Goal: Information Seeking & Learning: Learn about a topic

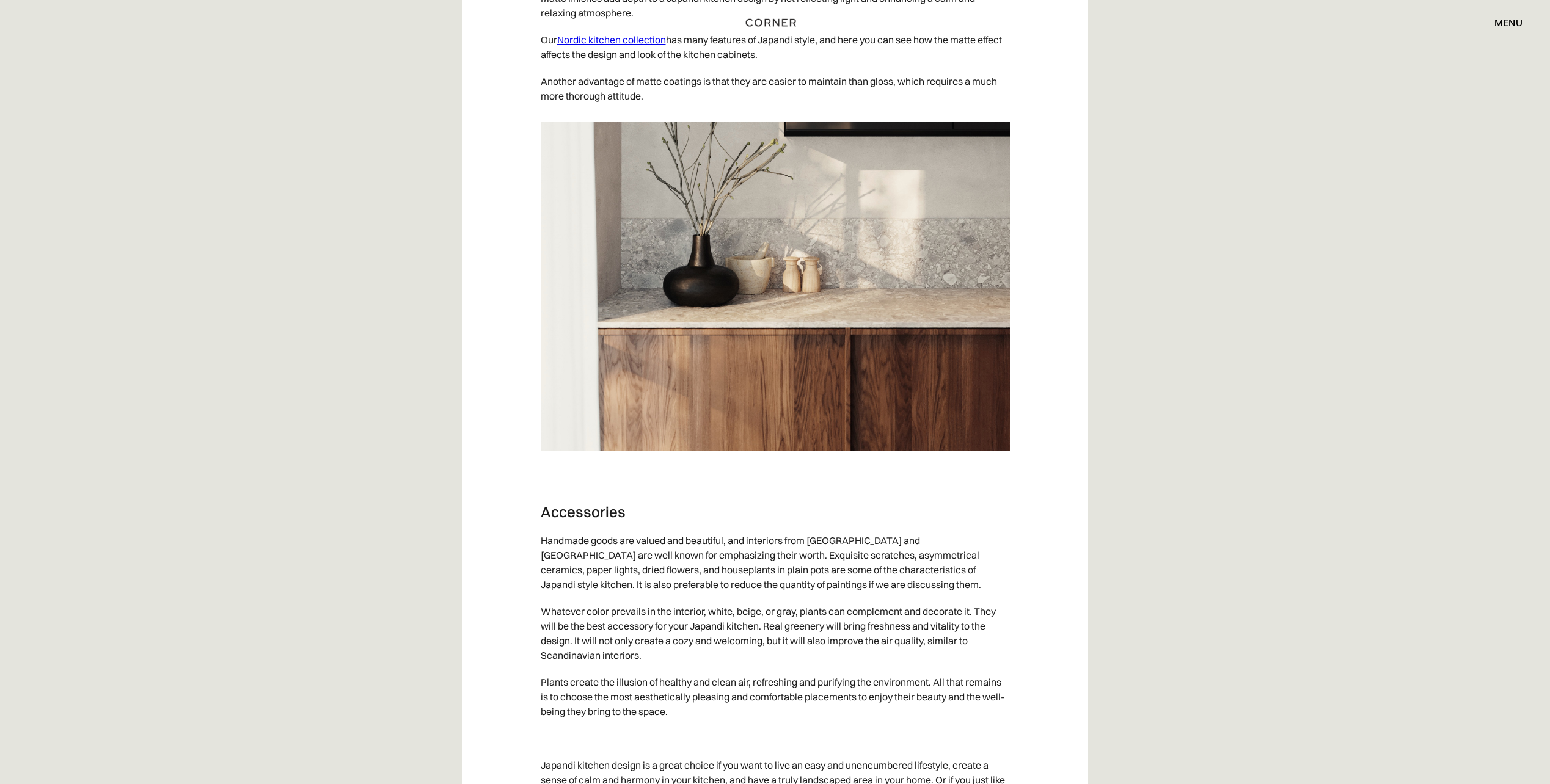
scroll to position [5373, 0]
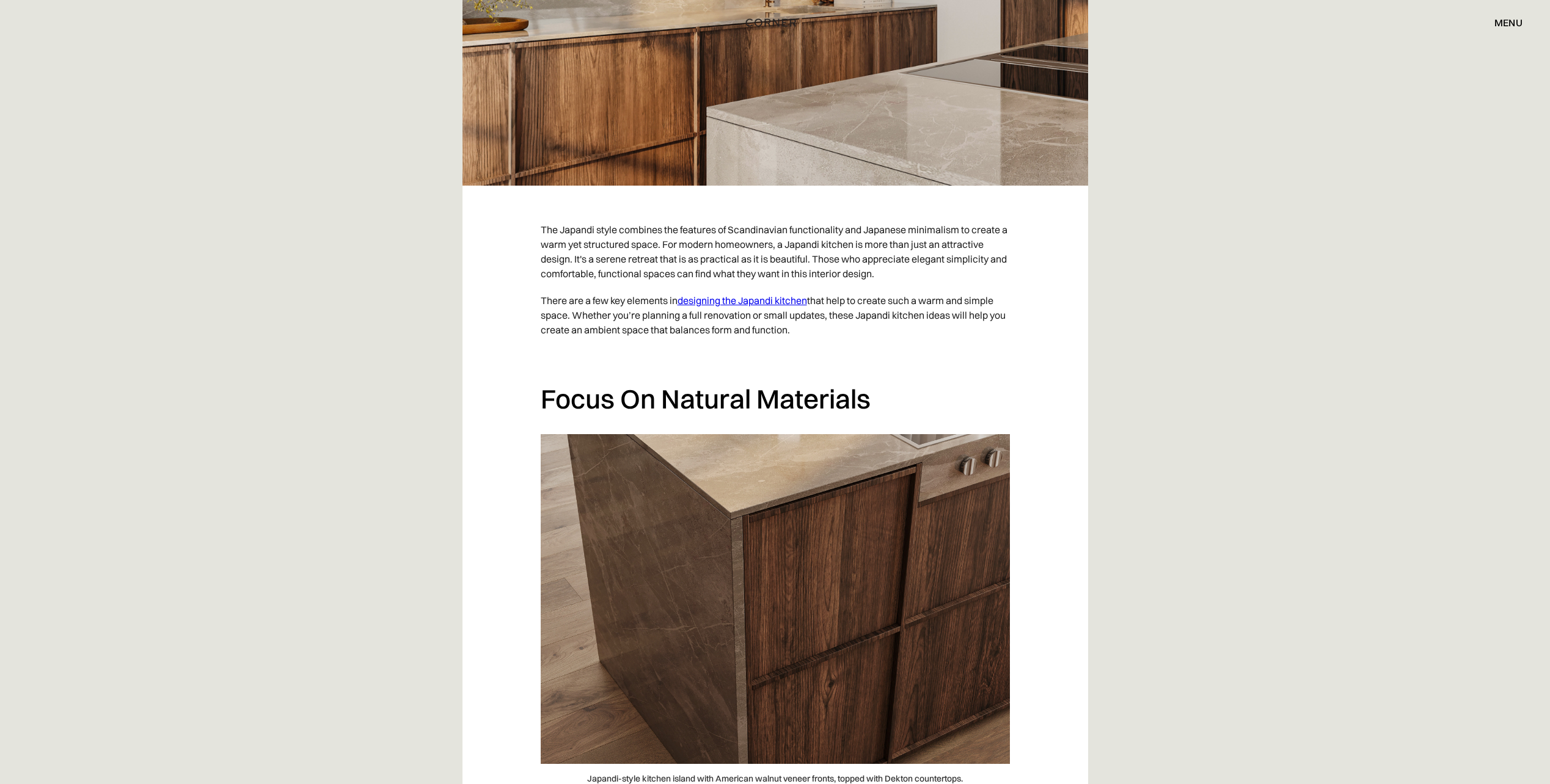
scroll to position [854, 0]
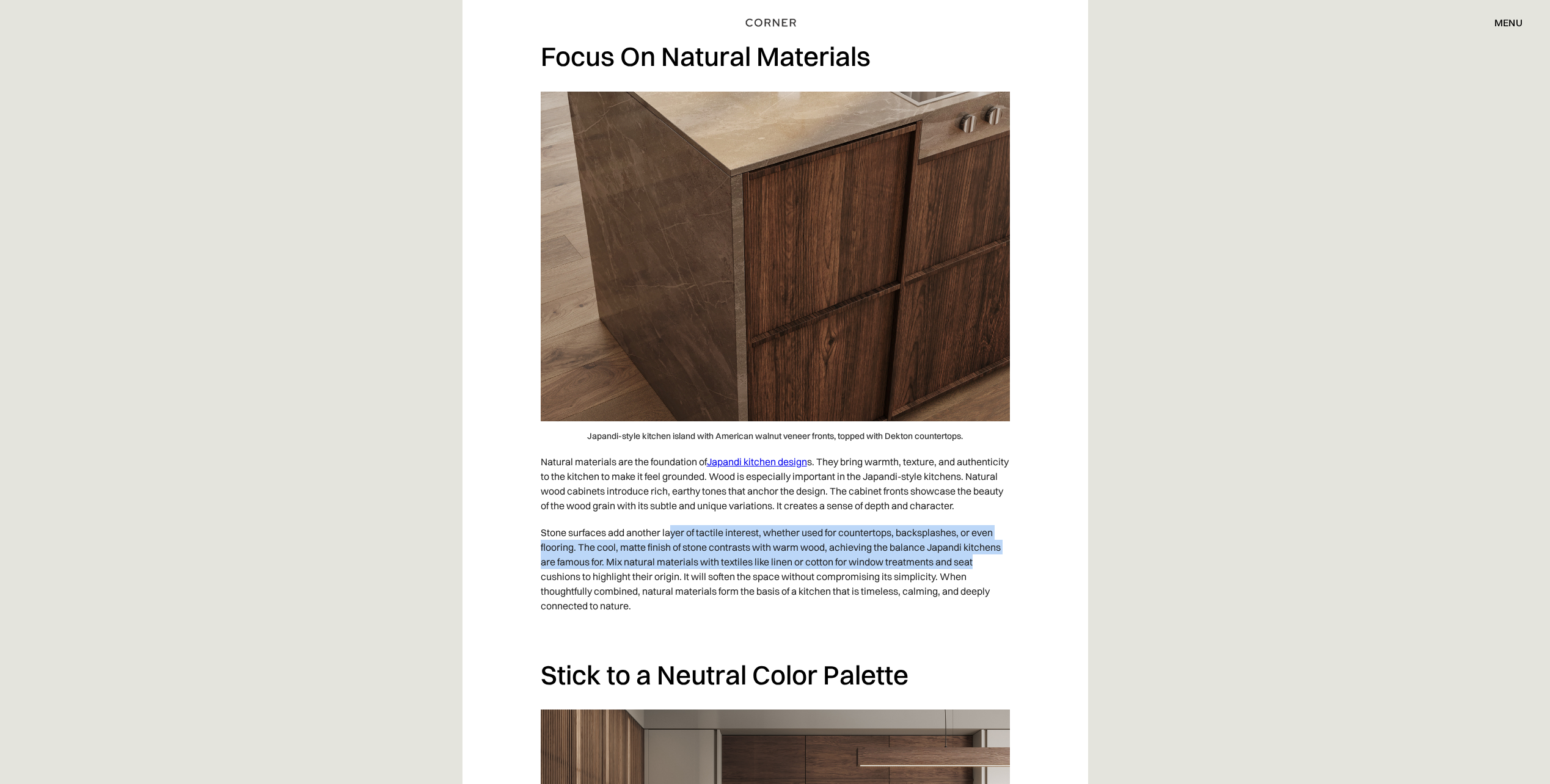
drag, startPoint x: 673, startPoint y: 545, endPoint x: 996, endPoint y: 578, distance: 324.7
click at [996, 578] on p "Stone surfaces add another layer of tactile interest, whether used for countert…" at bounding box center [775, 569] width 469 height 100
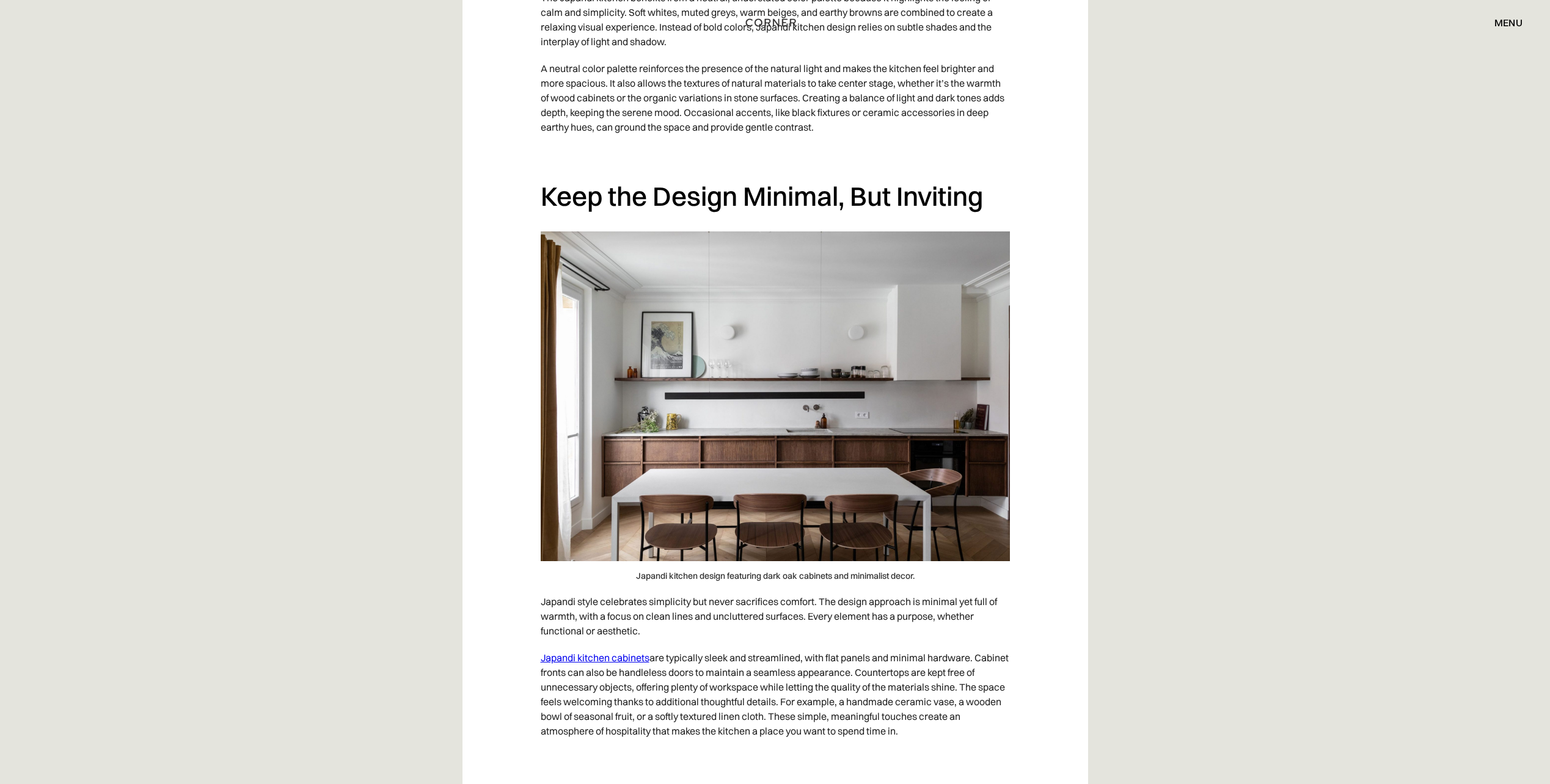
scroll to position [2075, 0]
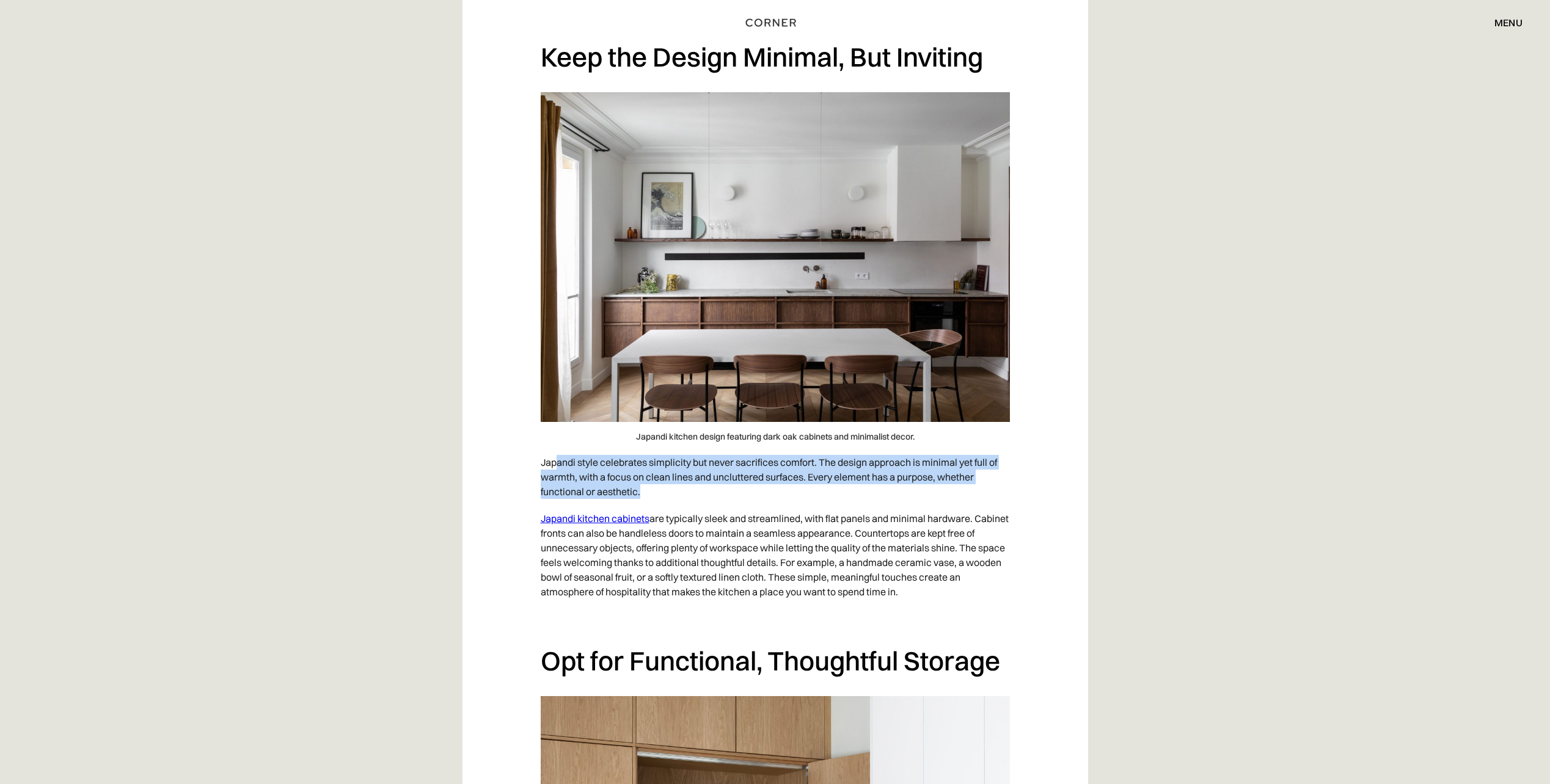
drag, startPoint x: 556, startPoint y: 476, endPoint x: 945, endPoint y: 500, distance: 389.7
click at [945, 500] on p "Japandi style celebrates simplicity but never sacrifices comfort. The design ap…" at bounding box center [775, 477] width 469 height 56
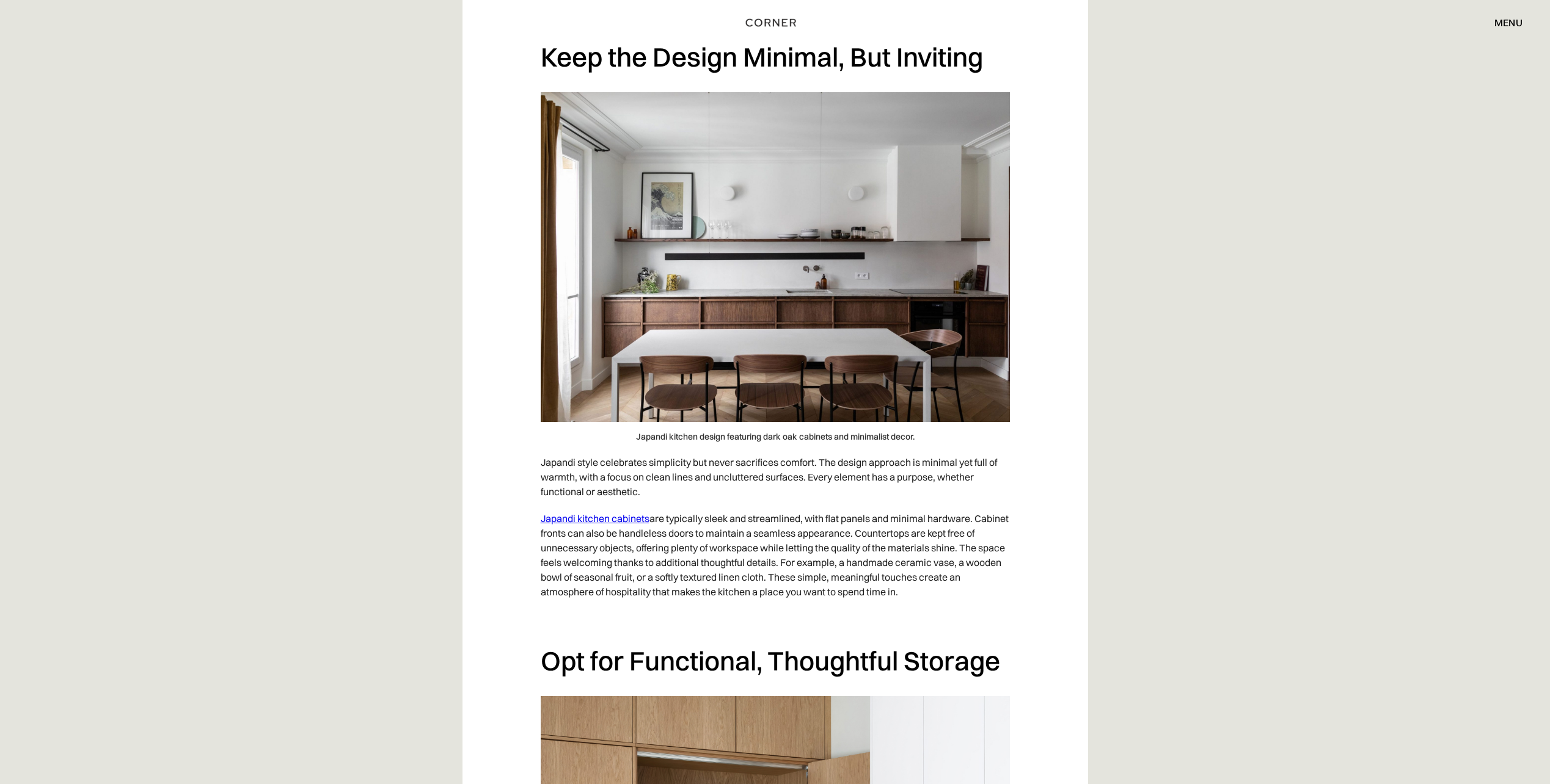
drag, startPoint x: 945, startPoint y: 500, endPoint x: 866, endPoint y: 530, distance: 84.5
click at [866, 530] on p "Japandi kitchen cabinets are typically sleek and streamlined, with flat panels …" at bounding box center [775, 555] width 469 height 100
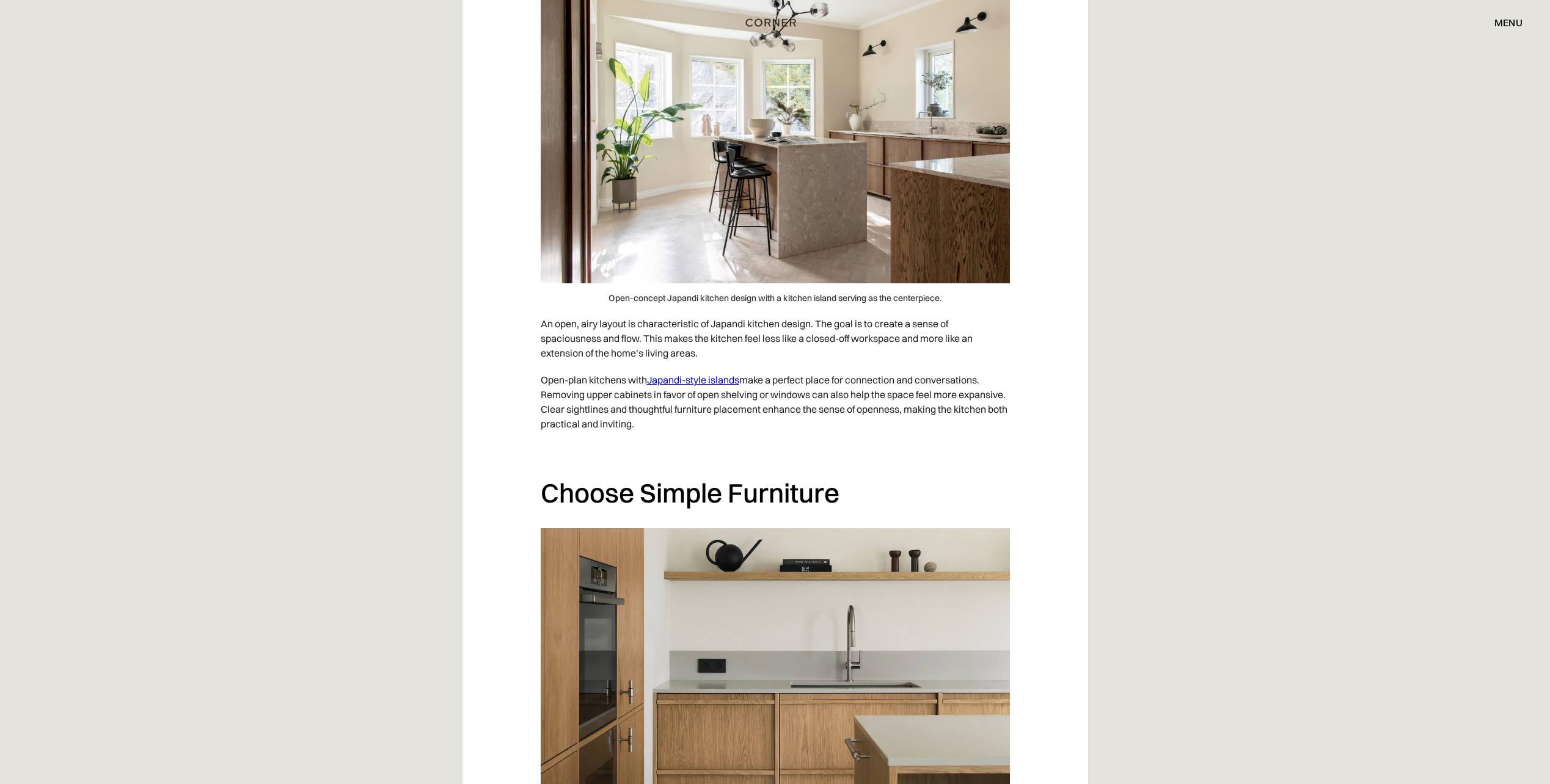
scroll to position [5128, 0]
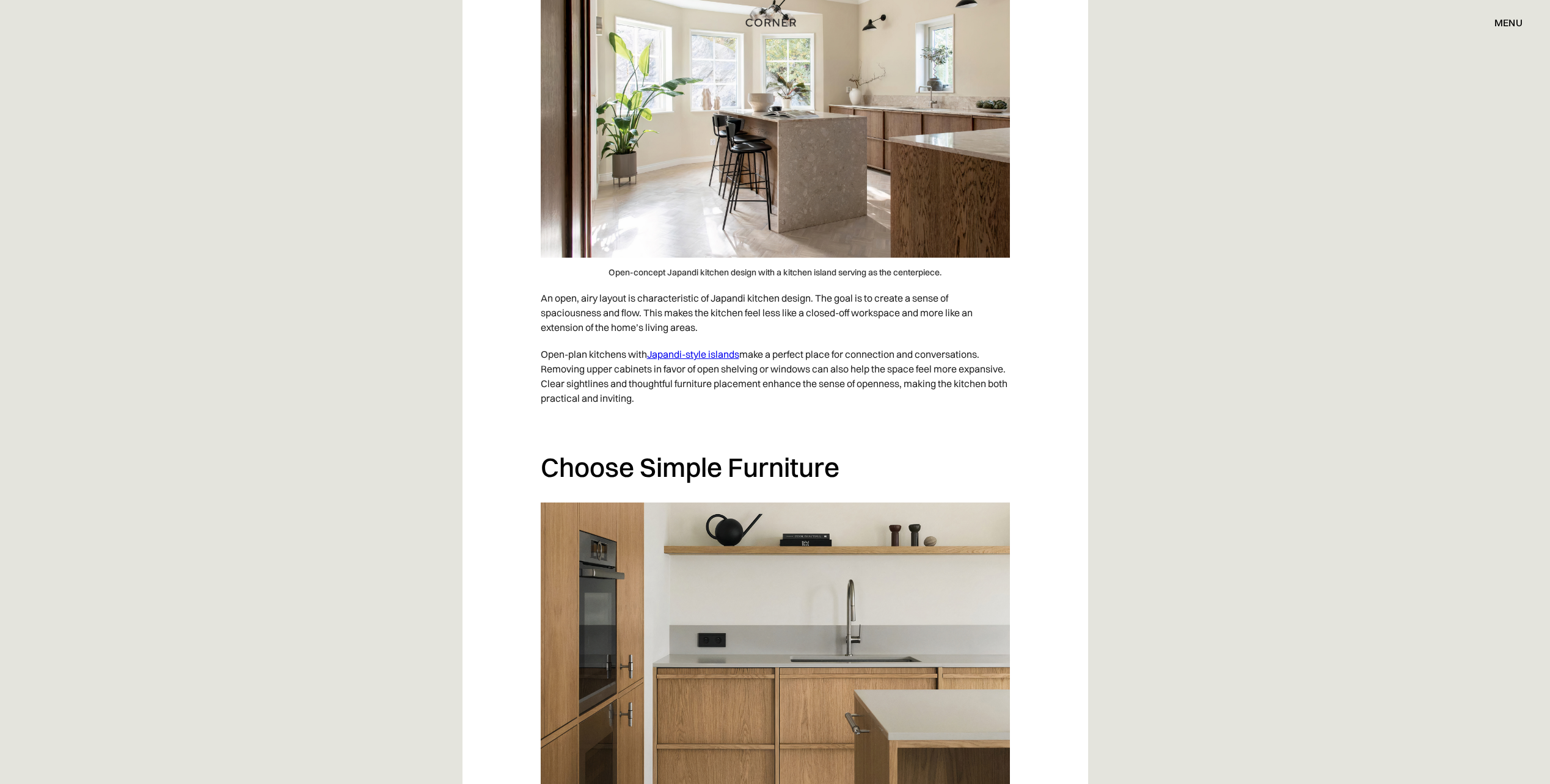
click at [793, 258] on img at bounding box center [775, 92] width 469 height 330
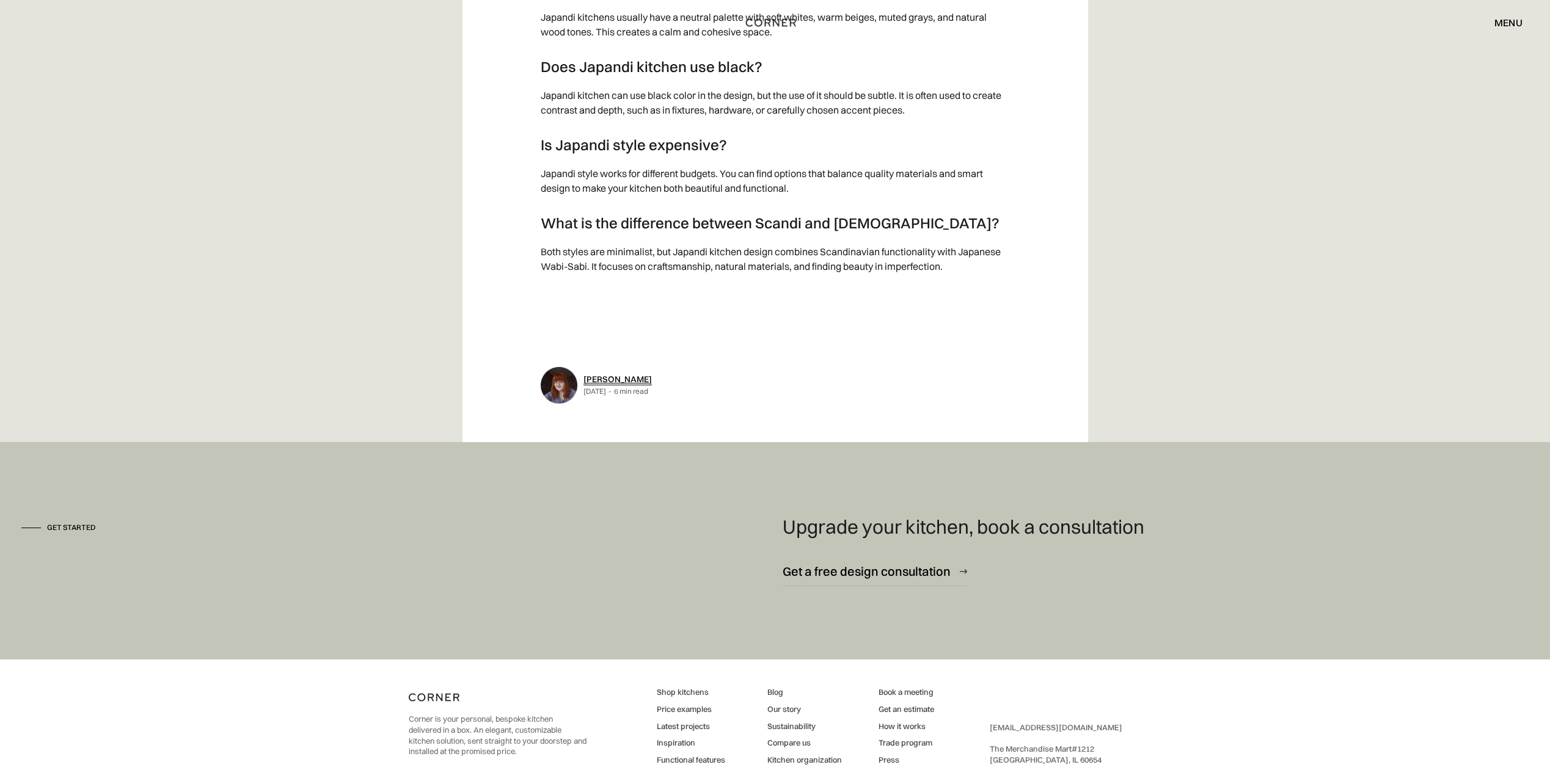
scroll to position [7244, 0]
